Goal: Find specific page/section: Find specific page/section

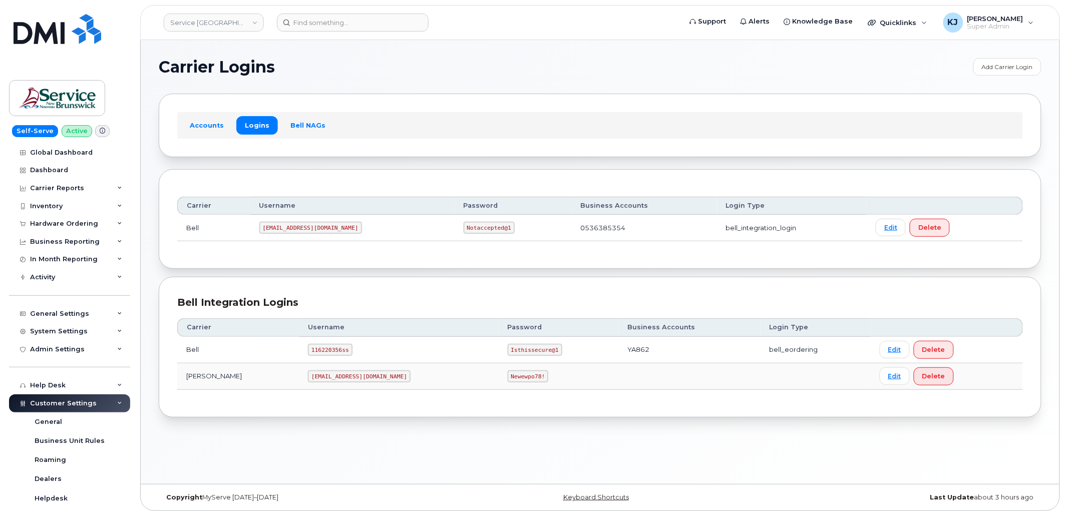
scroll to position [167, 0]
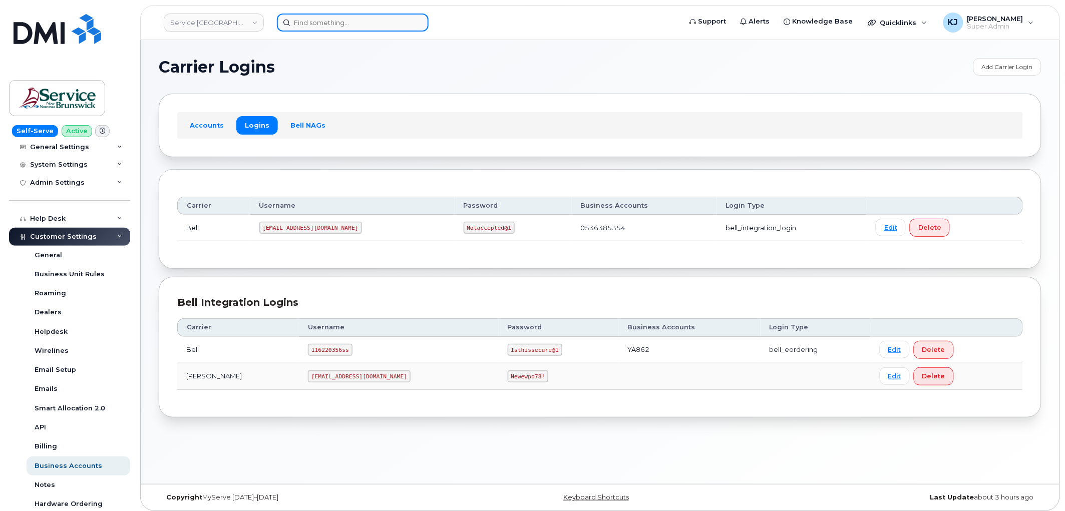
drag, startPoint x: 356, startPoint y: 27, endPoint x: 349, endPoint y: 29, distance: 7.8
click at [356, 24] on input at bounding box center [353, 23] width 152 height 18
paste input "2104265202"
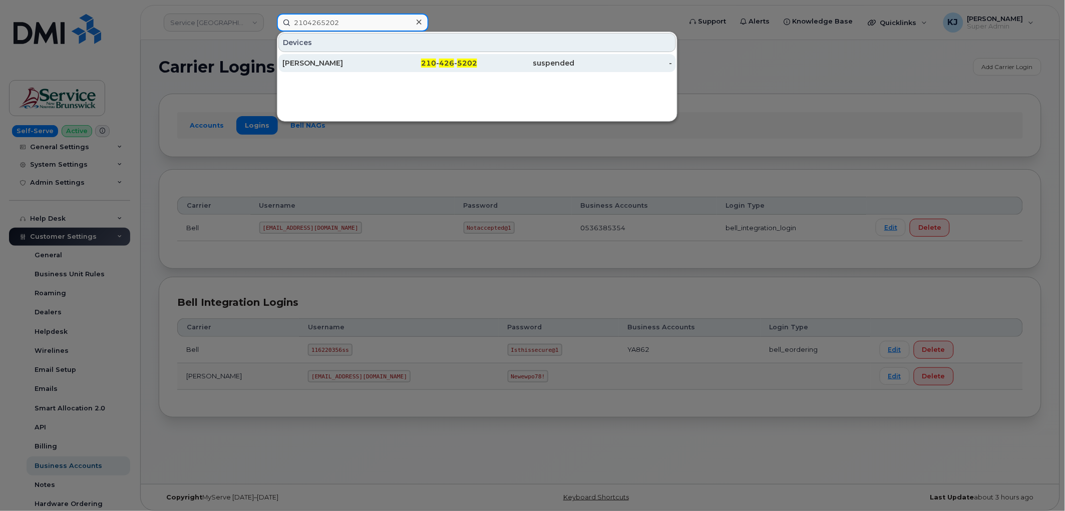
type input "2104265202"
click at [396, 68] on div "210 - 426 - 5202" at bounding box center [429, 63] width 98 height 10
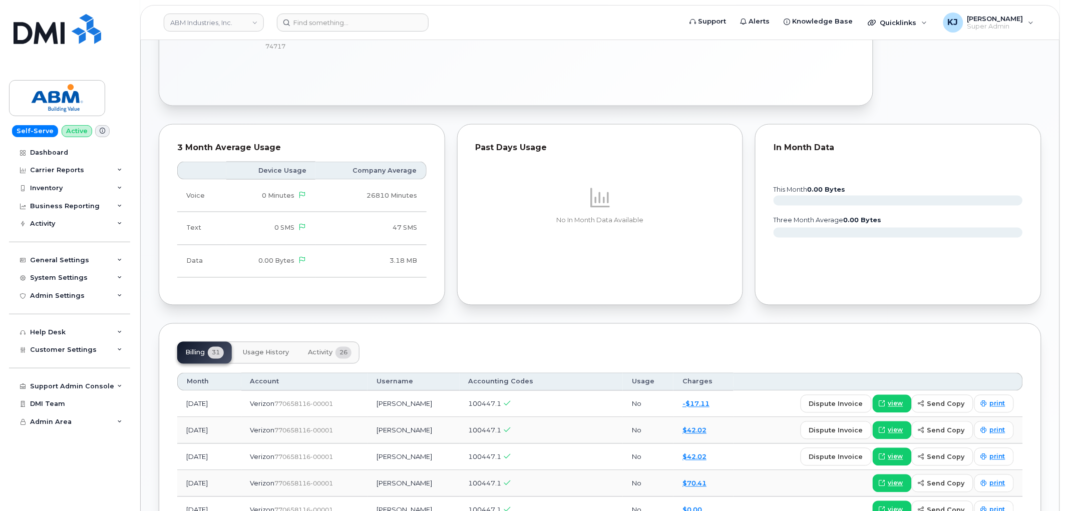
scroll to position [389, 0]
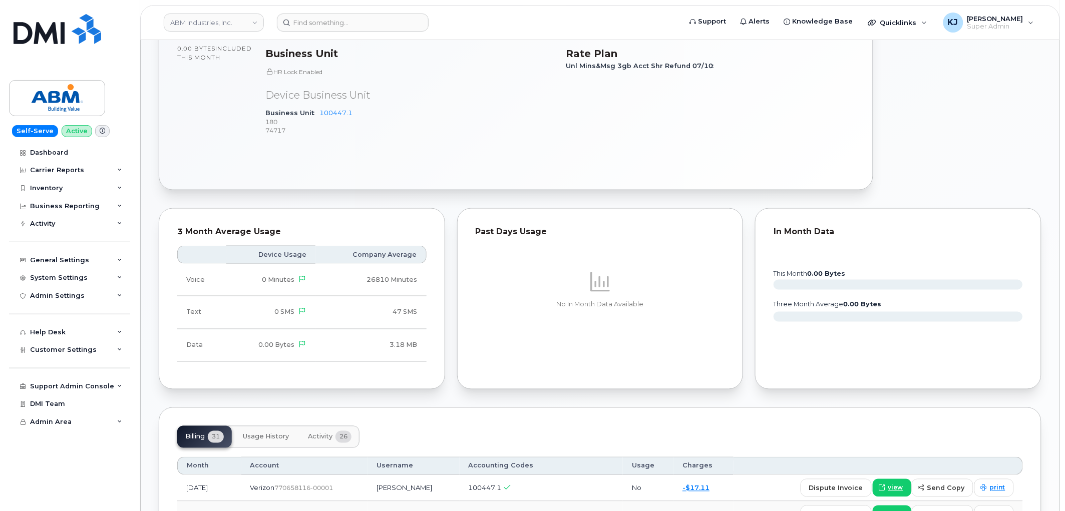
click at [325, 438] on span "Activity" at bounding box center [320, 437] width 25 height 8
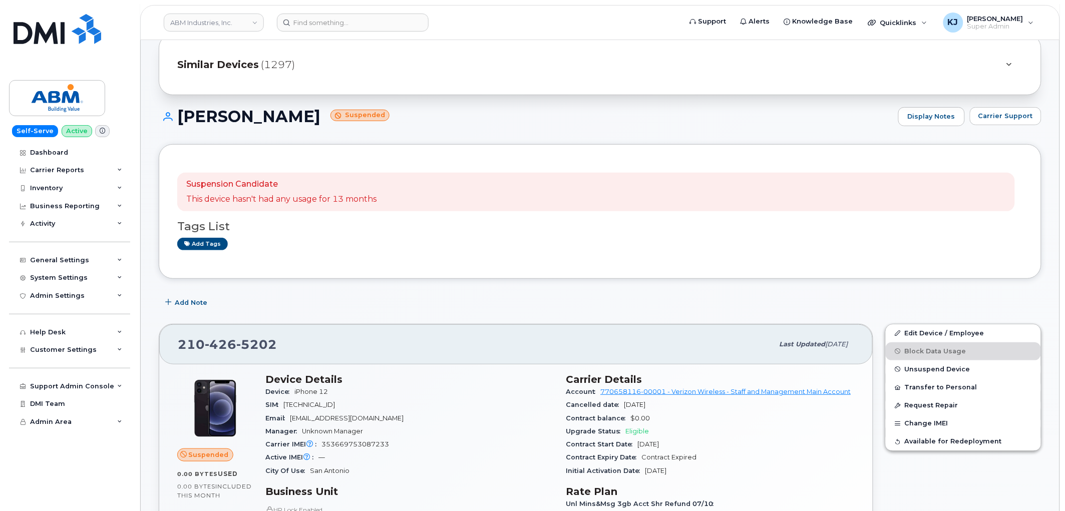
scroll to position [56, 0]
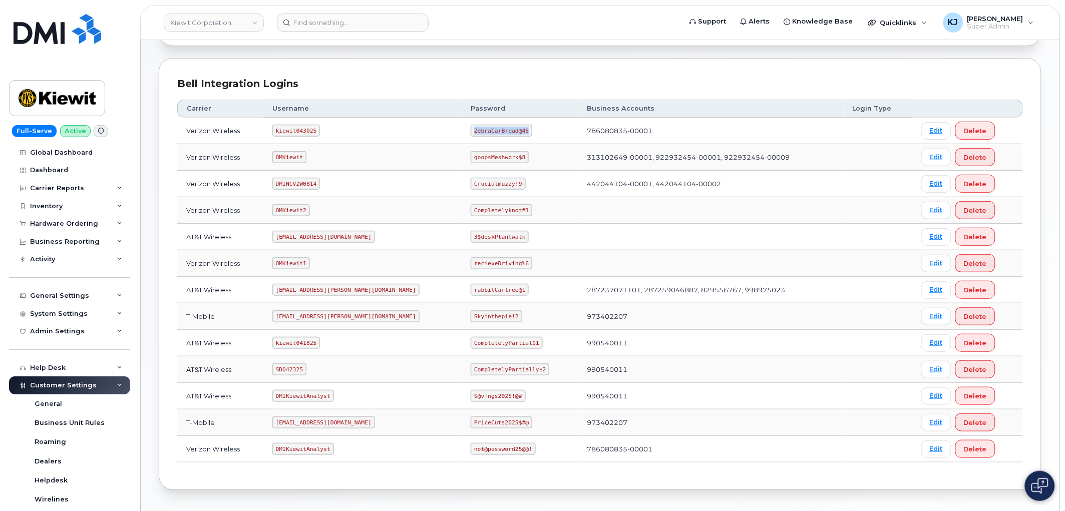
scroll to position [242, 0]
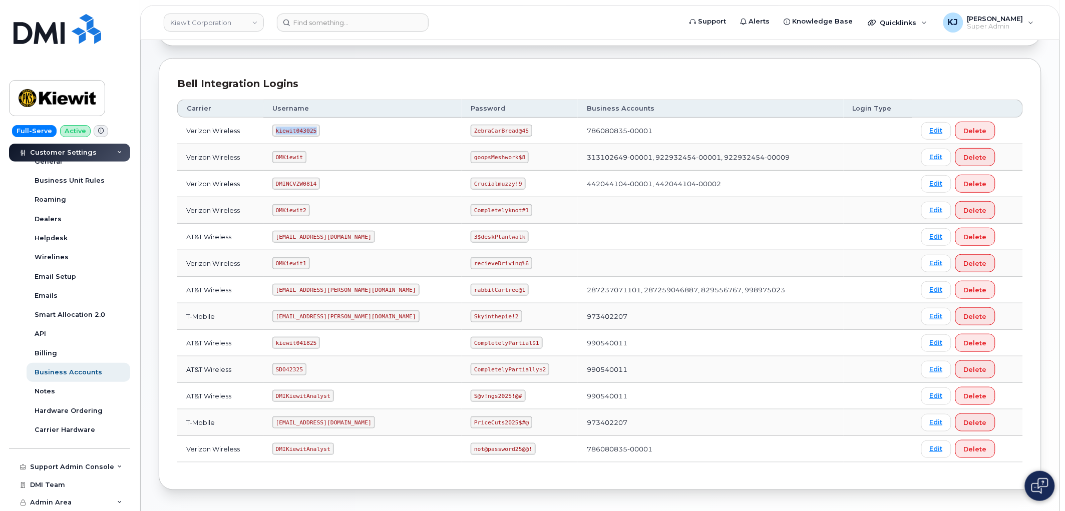
drag, startPoint x: 322, startPoint y: 131, endPoint x: 253, endPoint y: 112, distance: 72.2
click at [249, 144] on tr "Verizon Wireless kiewit043025 ZebraCarBread@45 786080835-00001 Edit Delete" at bounding box center [600, 157] width 846 height 27
copy tr "kiewit043025"
drag, startPoint x: 436, startPoint y: 130, endPoint x: 499, endPoint y: 130, distance: 63.1
click at [499, 130] on td "ZebraCarBread@45" at bounding box center [520, 131] width 116 height 27
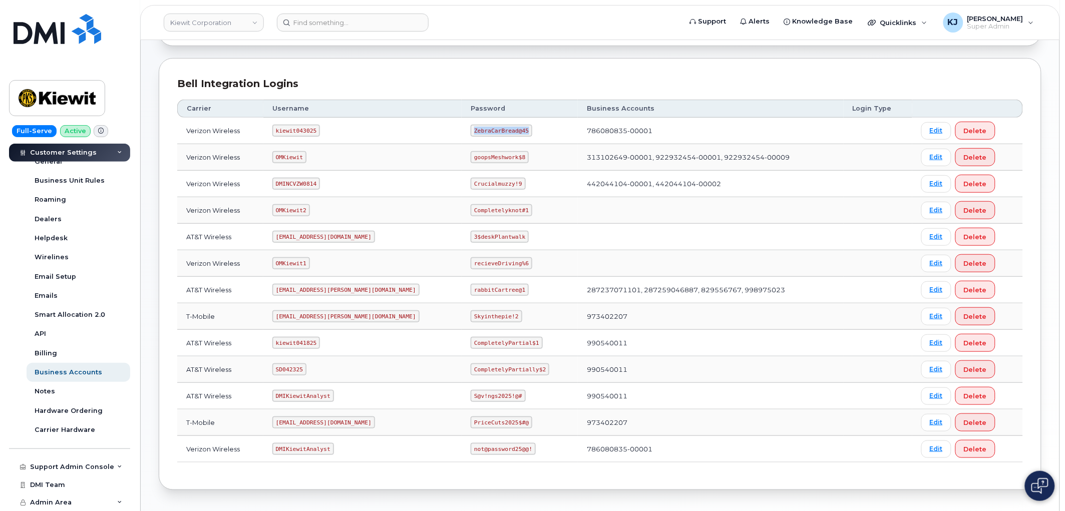
copy code "ZebraCarBread@45"
drag, startPoint x: 289, startPoint y: 370, endPoint x: 321, endPoint y: 369, distance: 31.6
click at [321, 369] on td "SD042325" at bounding box center [362, 370] width 199 height 27
copy code "SD042325"
drag, startPoint x: 434, startPoint y: 369, endPoint x: 525, endPoint y: 377, distance: 91.5
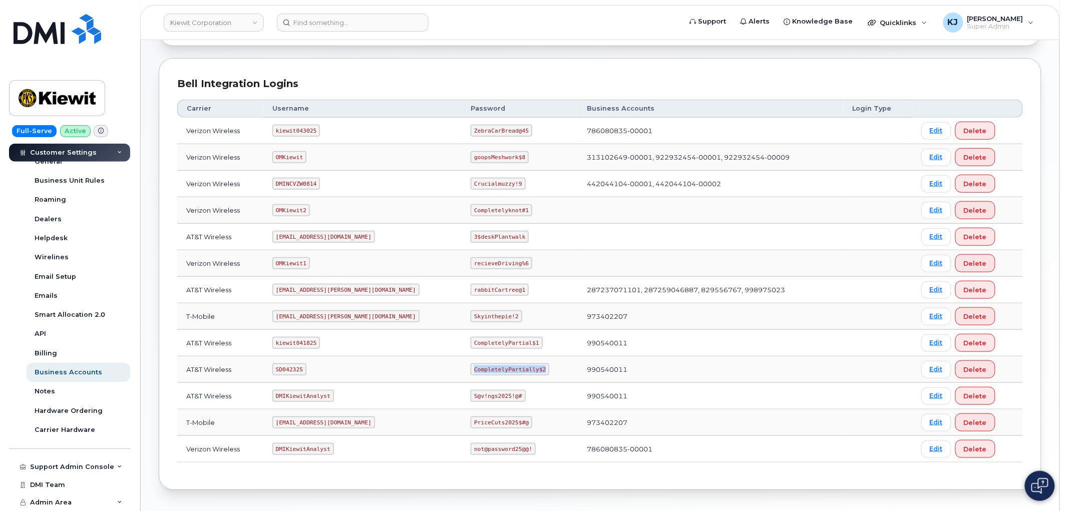
click at [525, 377] on td "CompletelyPartially$2" at bounding box center [520, 370] width 116 height 27
drag, startPoint x: 471, startPoint y: 363, endPoint x: 438, endPoint y: 371, distance: 34.0
click at [471, 371] on code "CompletelyPartially$2" at bounding box center [510, 370] width 79 height 12
drag, startPoint x: 436, startPoint y: 371, endPoint x: 505, endPoint y: 376, distance: 68.8
click at [505, 376] on code "CompletelyPartially$2" at bounding box center [510, 370] width 79 height 12
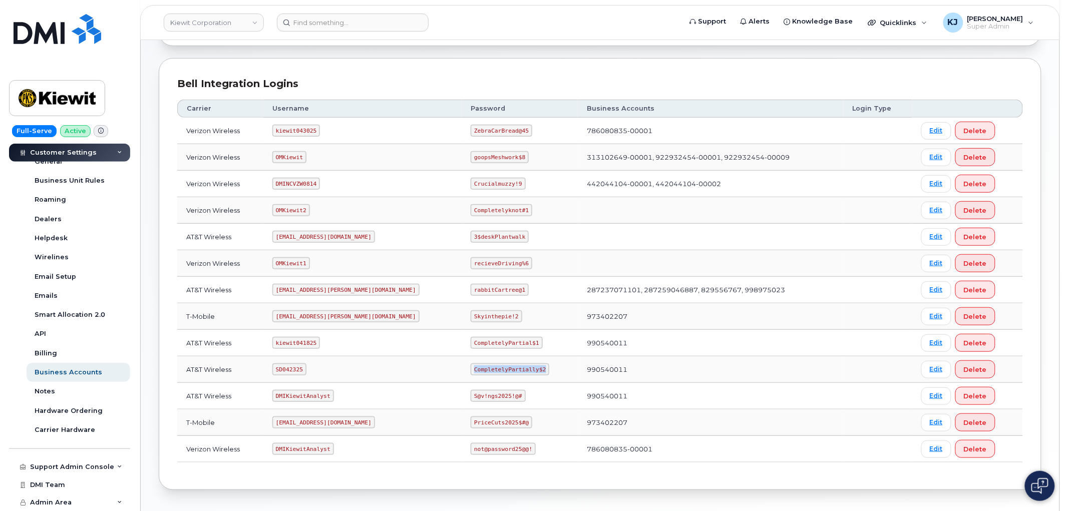
copy code "CompletelyPartially$2"
